Goal: Obtain resource: Download file/media

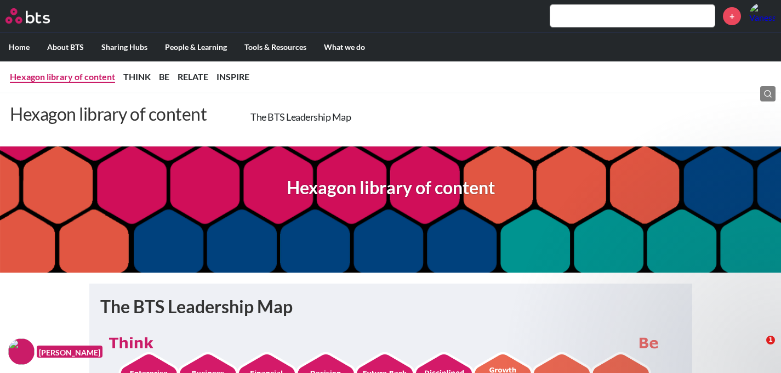
click at [64, 80] on link "Hexagon library of content" at bounding box center [62, 76] width 105 height 10
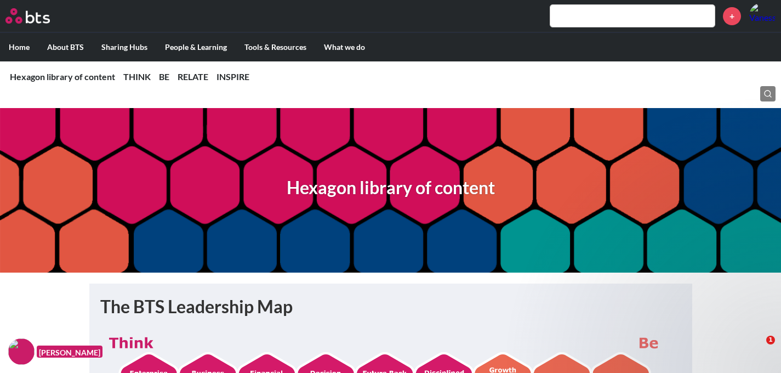
click at [27, 45] on label "Home" at bounding box center [19, 47] width 38 height 29
click at [0, 0] on input "Home" at bounding box center [0, 0] width 0 height 0
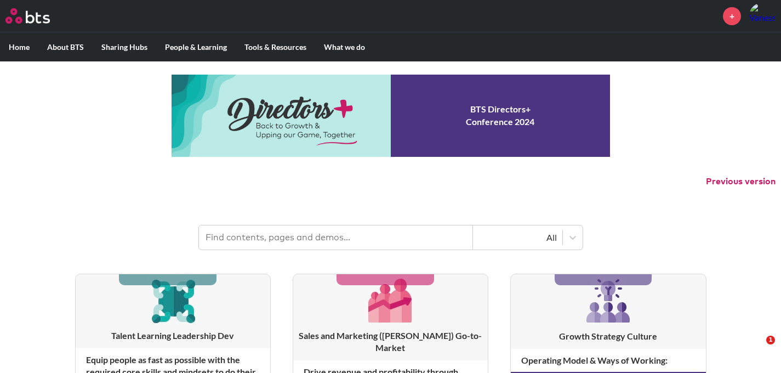
click at [330, 245] on input "text" at bounding box center [336, 237] width 274 height 24
type input "hexagon"
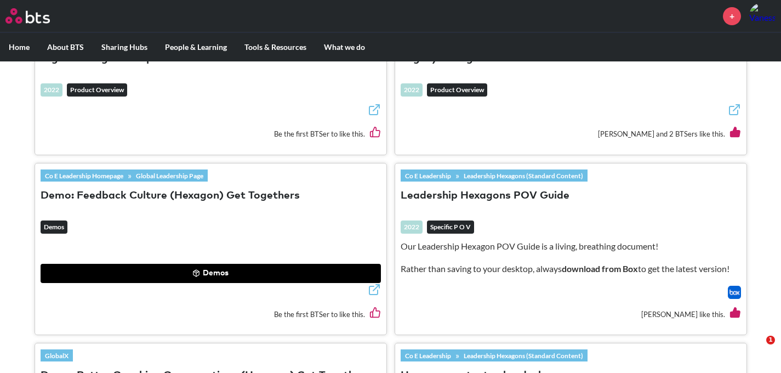
scroll to position [437, 0]
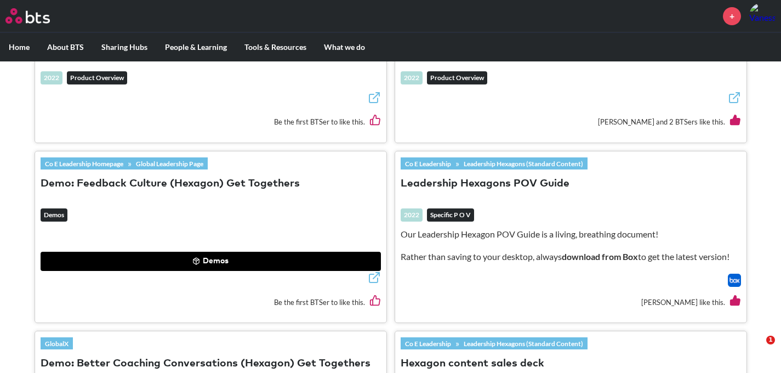
click at [517, 159] on link "Leadership Hexagons (Standard Content)" at bounding box center [524, 163] width 128 height 12
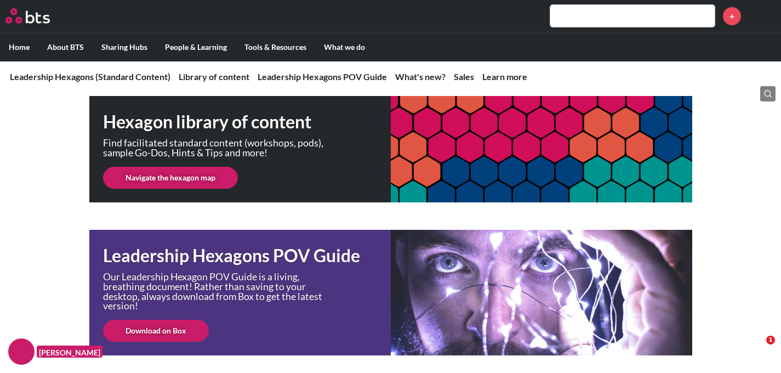
scroll to position [267, 0]
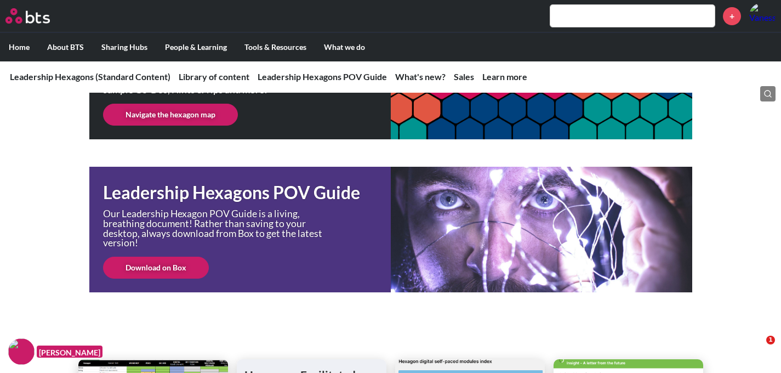
click at [160, 266] on link "Download on Box" at bounding box center [156, 268] width 106 height 22
